Goal: Task Accomplishment & Management: Use online tool/utility

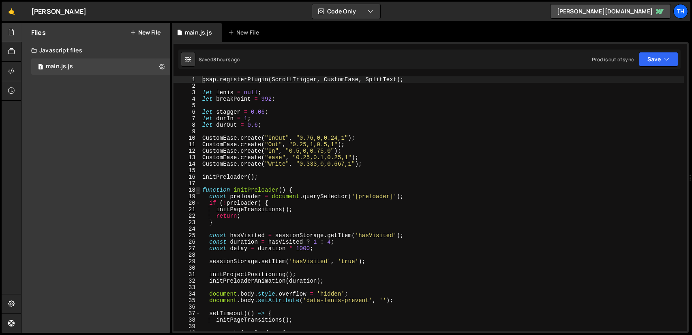
type textarea "gsap.registerPlugin(ScrollTrigger, CustomEase, SplitText);"
click at [199, 191] on span at bounding box center [198, 190] width 4 height 6
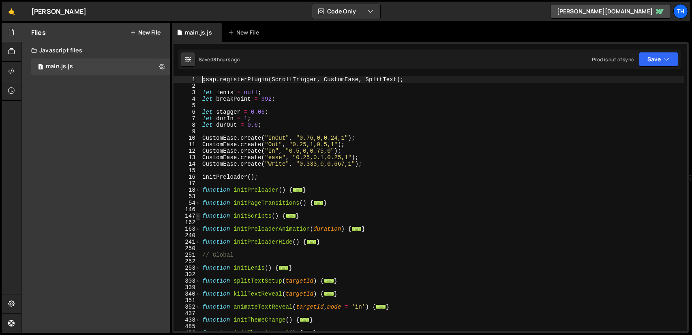
click at [199, 216] on span at bounding box center [198, 216] width 4 height 6
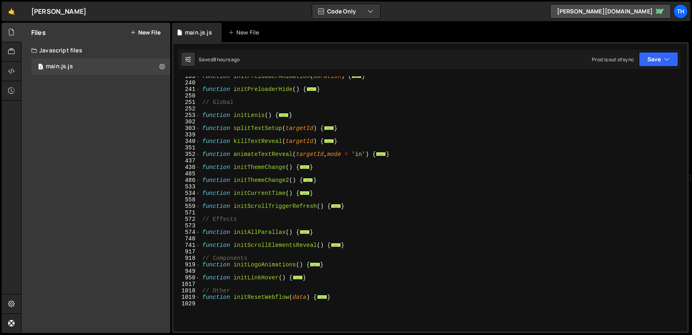
scroll to position [292, 0]
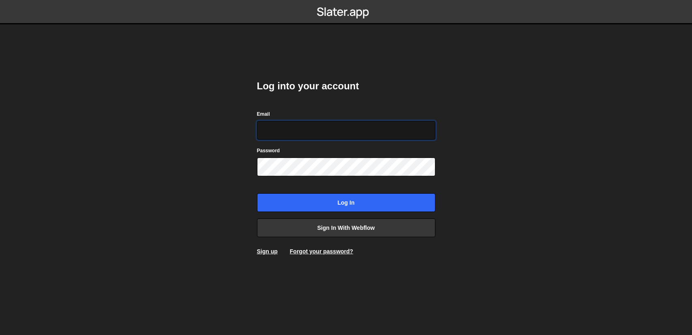
click at [316, 125] on input "Email" at bounding box center [346, 130] width 178 height 19
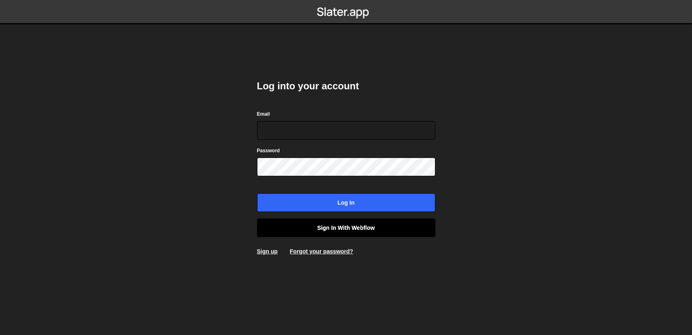
click at [352, 228] on link "Sign in with Webflow" at bounding box center [346, 227] width 178 height 19
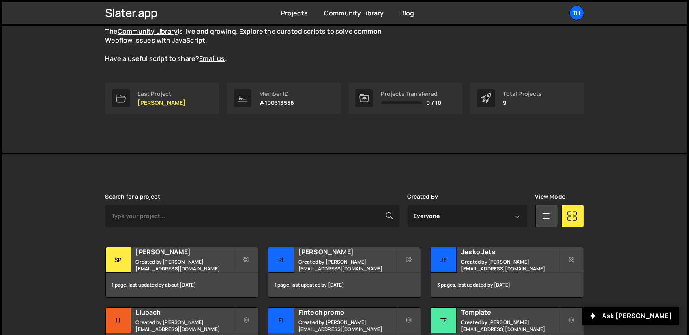
scroll to position [122, 0]
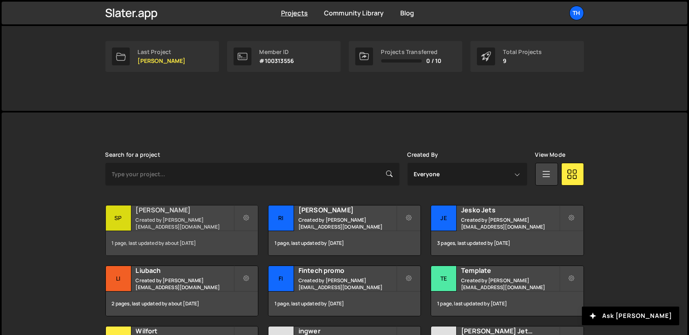
click at [192, 216] on small "Created by ivanchopei@thefirstthelast.agency" at bounding box center [185, 223] width 98 height 14
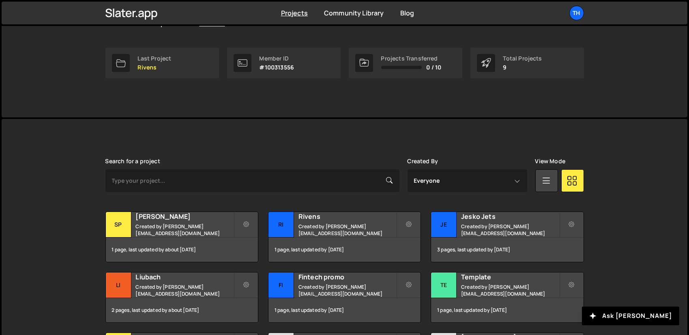
scroll to position [122, 0]
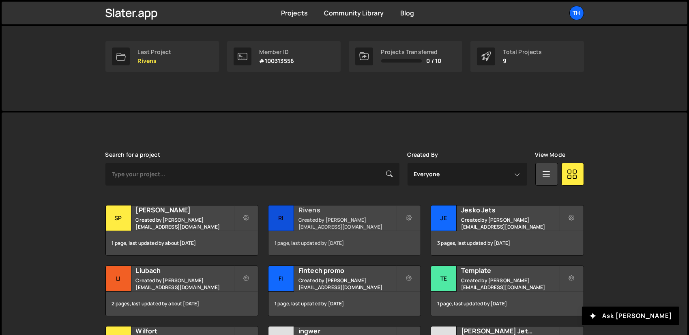
click at [315, 215] on div "Rivens Created by ivanchopei@thefirstthelast.agency" at bounding box center [345, 217] width 152 height 25
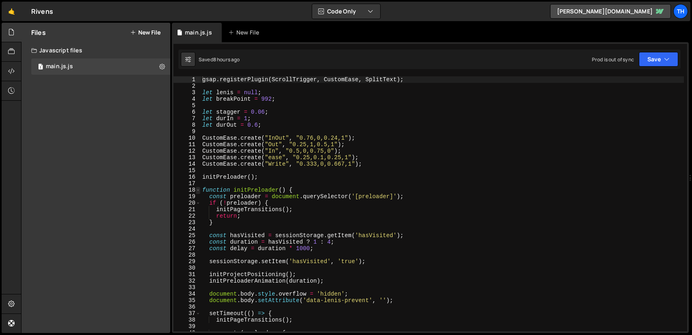
click at [198, 189] on span at bounding box center [198, 190] width 4 height 6
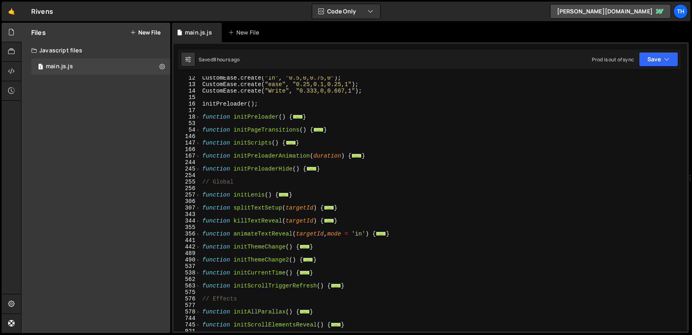
scroll to position [170, 0]
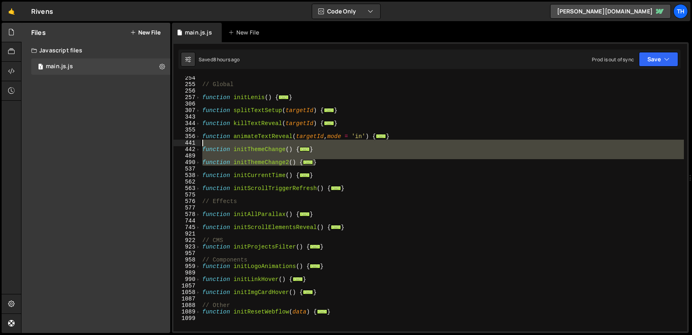
drag, startPoint x: 329, startPoint y: 161, endPoint x: 182, endPoint y: 144, distance: 147.5
click at [182, 144] on div "gsap.registerPlugin(ScrollTrigger, CustomEase, SplitText); 254 255 256 257 306 …" at bounding box center [431, 203] width 514 height 255
click at [336, 163] on div "// Global function initLenis ( ) { ... } function splitTextSetup ( targetId ) {…" at bounding box center [442, 203] width 483 height 255
type textarea "}"
